Goal: Check status: Check status

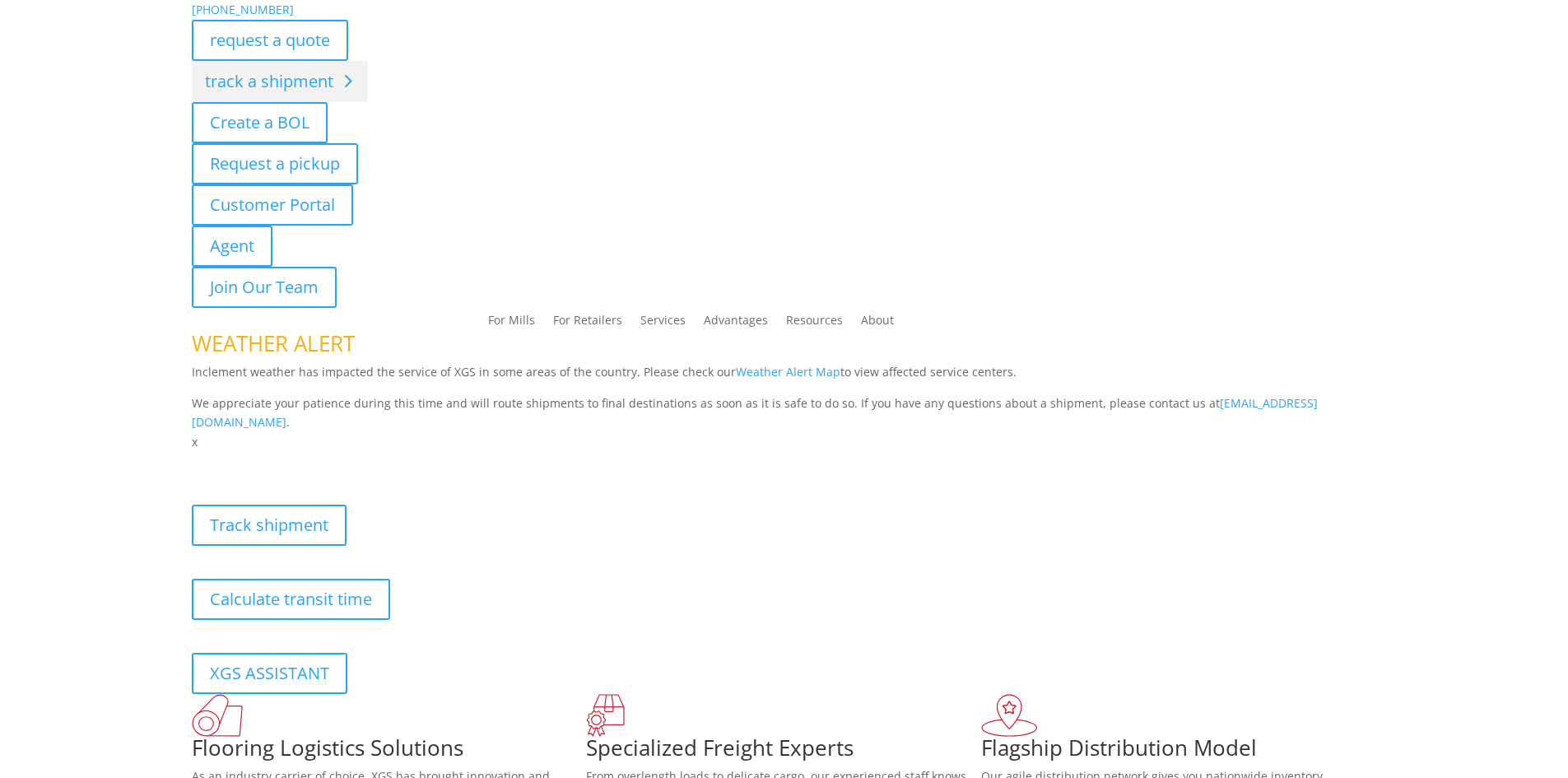
click at [300, 67] on link "track a shipment" at bounding box center [280, 81] width 177 height 41
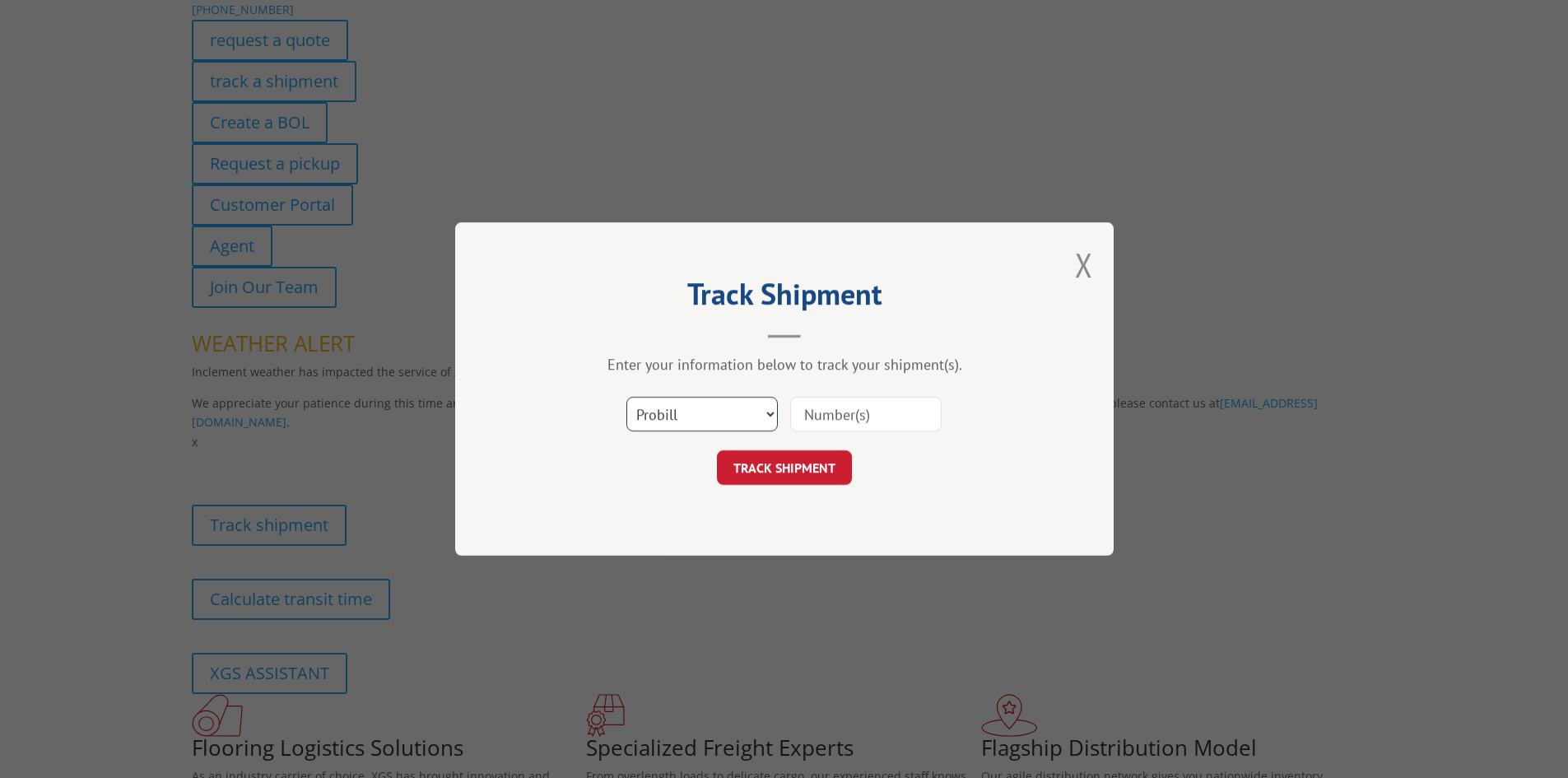
click at [743, 414] on select "Select category... Probill BOL PO" at bounding box center [702, 414] width 152 height 35
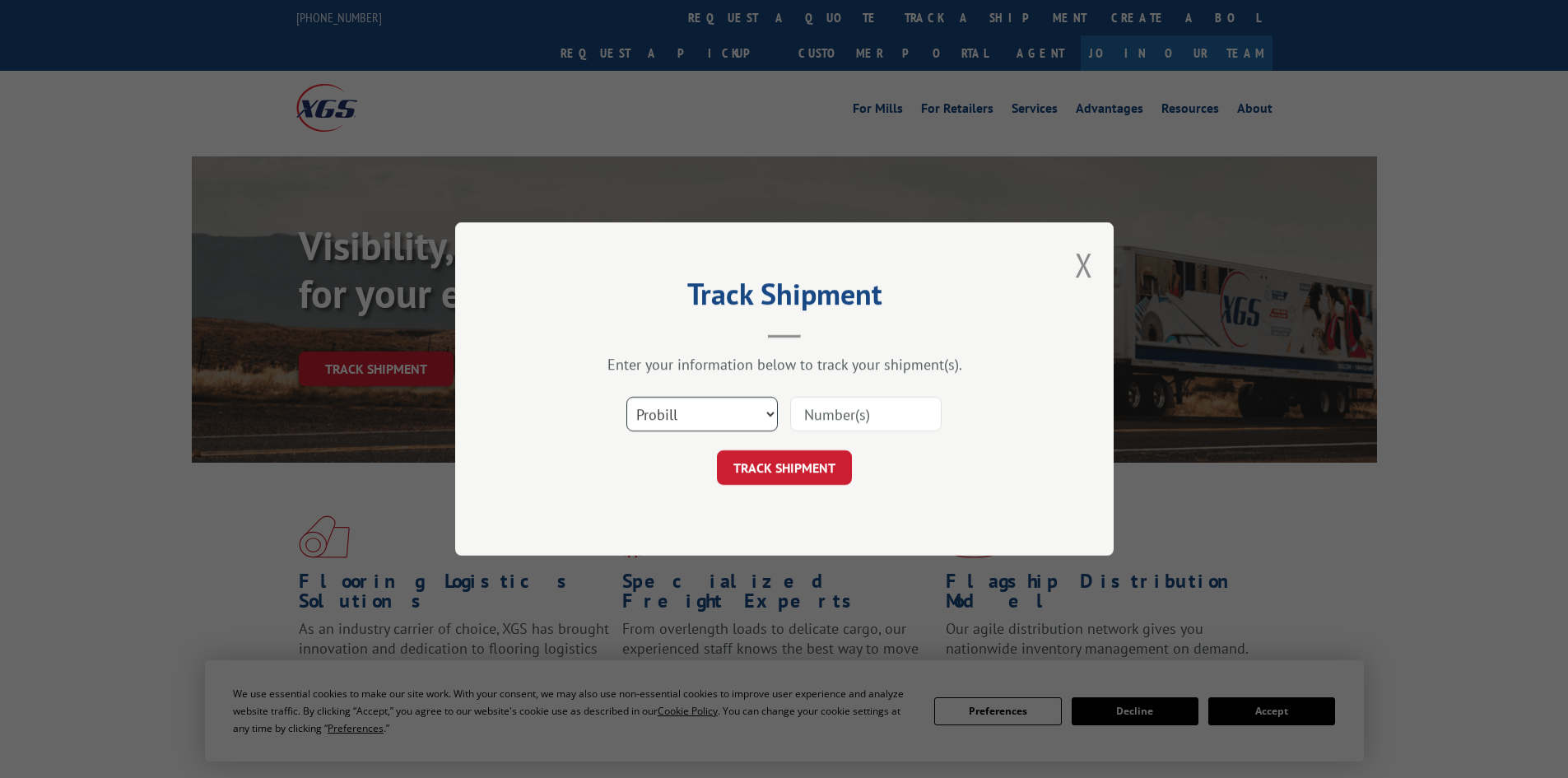
select select "bol"
click at [627, 397] on select "Select category... Probill BOL PO" at bounding box center [702, 414] width 152 height 35
paste input "7064874"
type input "7064874"
click at [793, 460] on button "TRACK SHIPMENT" at bounding box center [784, 467] width 135 height 35
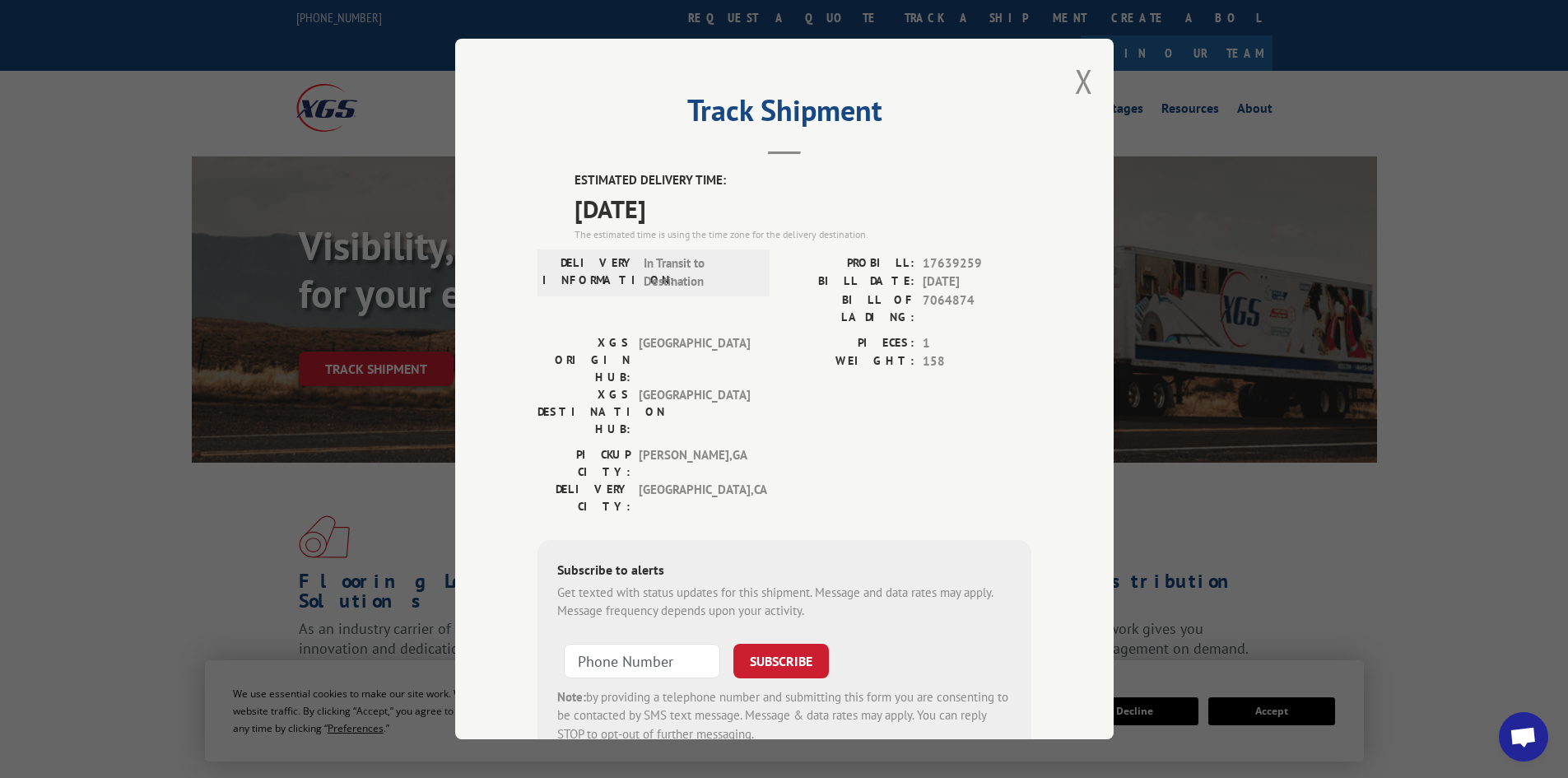
scroll to position [40, 0]
